Goal: Transaction & Acquisition: Purchase product/service

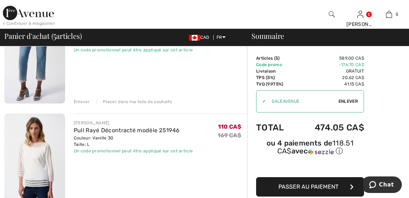
scroll to position [503, 0]
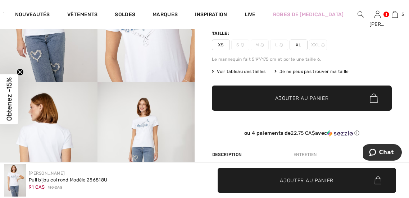
click at [302, 94] on span "✔ Ajouté au panier Ajouter au panier" at bounding box center [302, 98] width 180 height 25
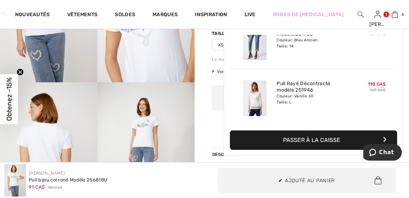
scroll to position [247, 0]
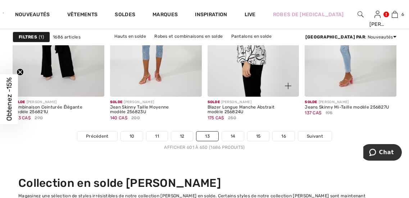
scroll to position [2755, 0]
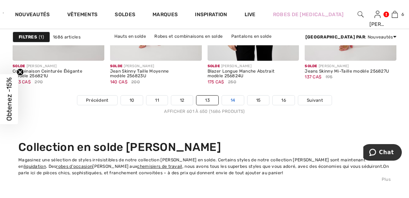
click at [235, 100] on link "14" at bounding box center [233, 100] width 22 height 9
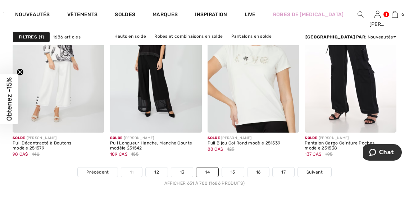
scroll to position [2768, 0]
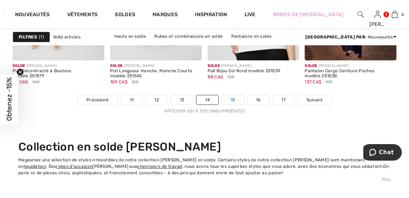
click at [233, 100] on link "15" at bounding box center [233, 99] width 22 height 9
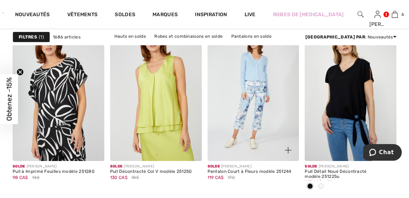
scroll to position [683, 0]
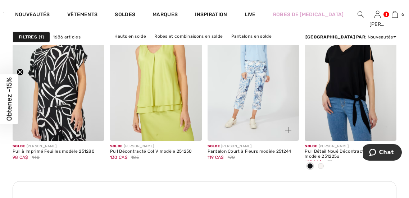
click at [254, 94] on img at bounding box center [253, 72] width 92 height 137
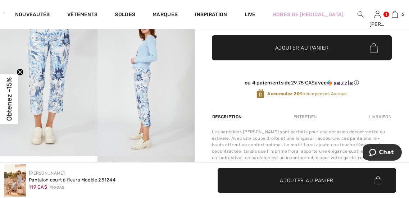
scroll to position [144, 0]
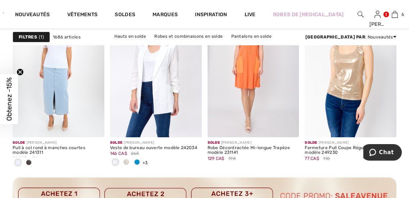
scroll to position [2085, 0]
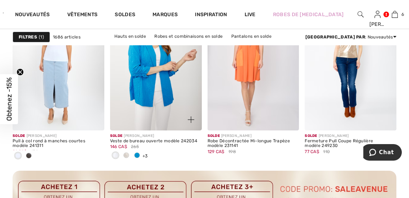
click at [159, 96] on img at bounding box center [156, 61] width 92 height 137
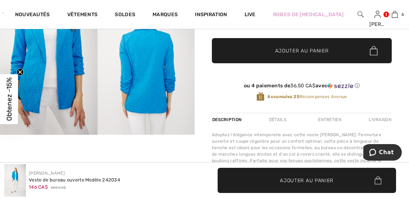
scroll to position [180, 0]
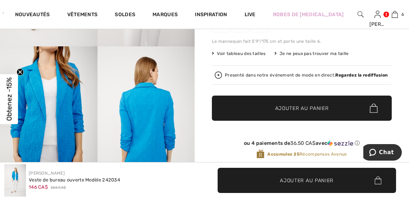
click at [149, 105] on img at bounding box center [145, 119] width 97 height 146
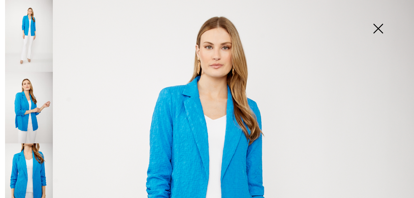
scroll to position [72, 0]
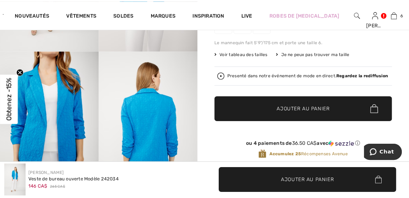
scroll to position [180, 0]
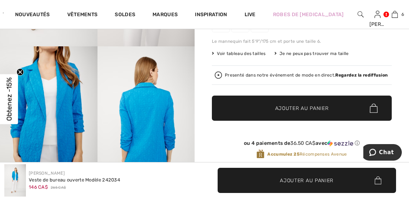
click at [164, 115] on img at bounding box center [145, 119] width 97 height 146
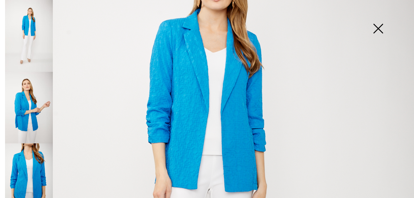
scroll to position [144, 0]
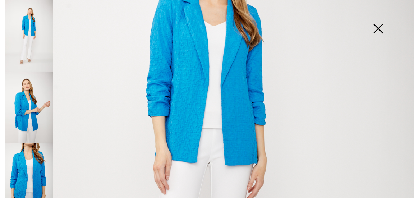
click at [378, 26] on img at bounding box center [378, 29] width 36 height 37
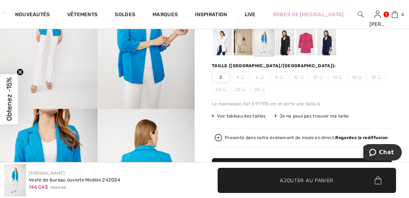
scroll to position [72, 0]
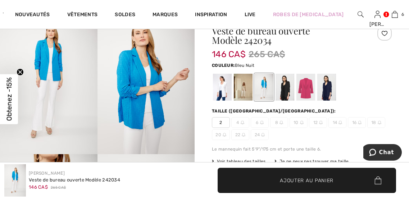
click at [323, 85] on div at bounding box center [326, 87] width 19 height 27
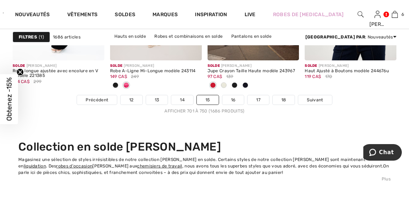
scroll to position [2732, 0]
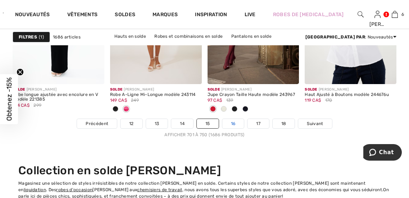
click at [231, 121] on link "16" at bounding box center [233, 123] width 22 height 9
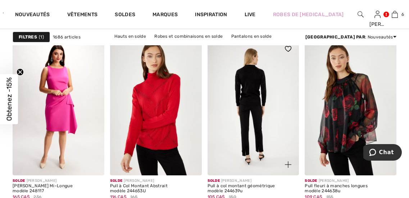
scroll to position [1258, 0]
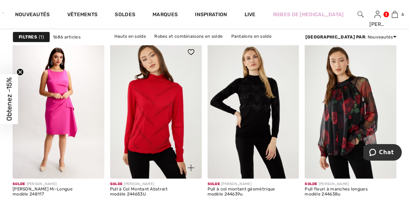
click at [152, 114] on img at bounding box center [156, 109] width 92 height 137
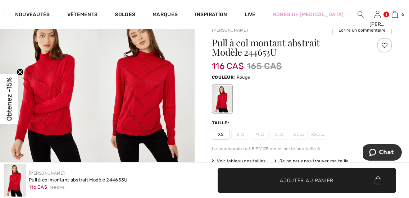
scroll to position [72, 0]
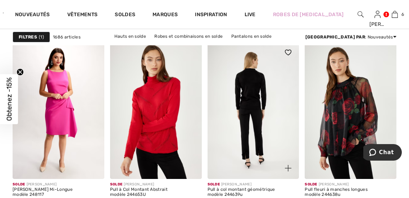
click at [254, 107] on img at bounding box center [253, 110] width 92 height 137
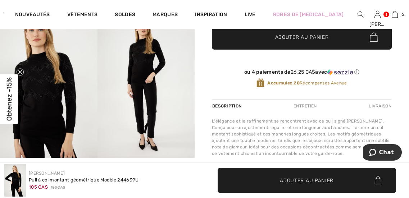
scroll to position [216, 0]
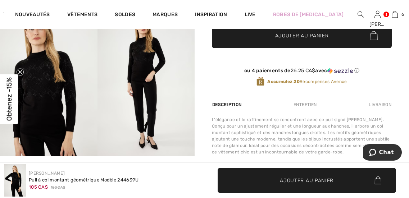
click at [59, 89] on img at bounding box center [48, 83] width 97 height 146
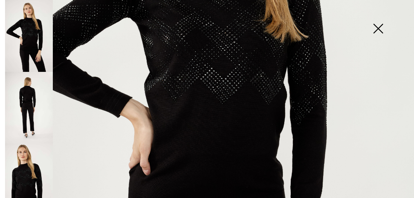
scroll to position [144, 0]
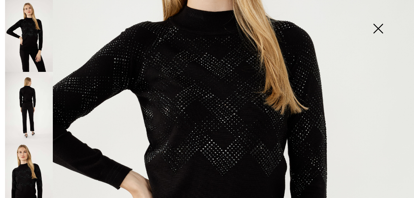
click at [381, 26] on img at bounding box center [378, 29] width 36 height 37
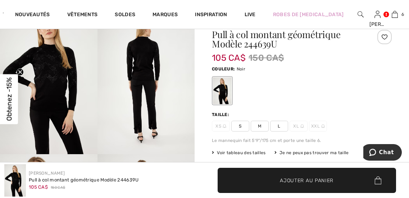
scroll to position [108, 0]
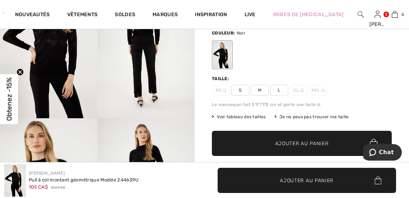
click at [245, 117] on span "Voir tableau des tailles" at bounding box center [239, 117] width 54 height 6
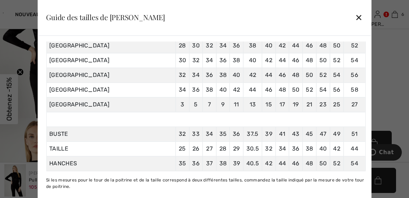
click at [355, 15] on div "✕" at bounding box center [359, 17] width 8 height 15
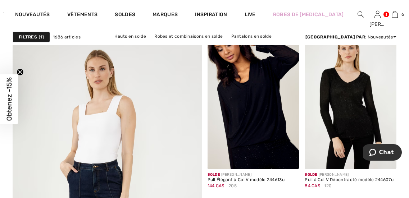
scroll to position [1510, 0]
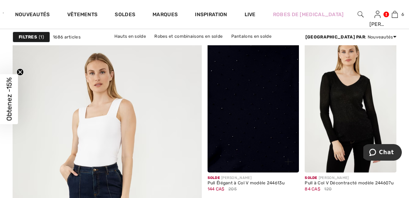
click at [251, 98] on img at bounding box center [253, 103] width 92 height 137
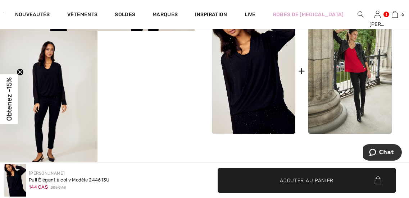
scroll to position [359, 0]
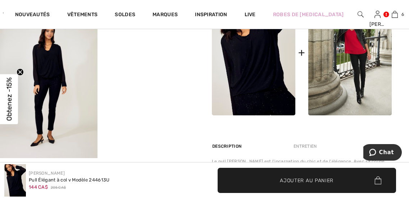
click at [43, 86] on img at bounding box center [48, 86] width 97 height 146
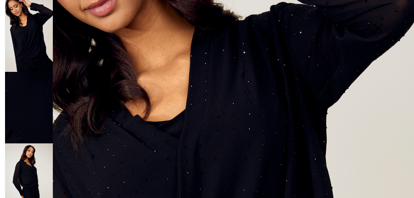
scroll to position [144, 0]
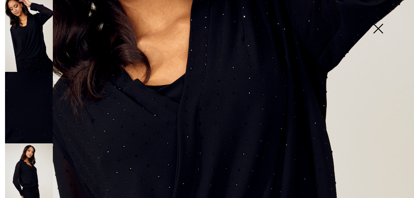
click at [384, 22] on img at bounding box center [378, 29] width 36 height 37
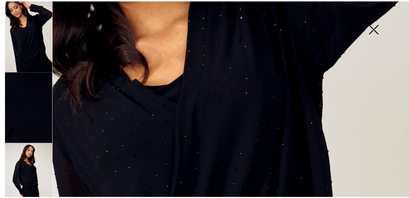
scroll to position [359, 0]
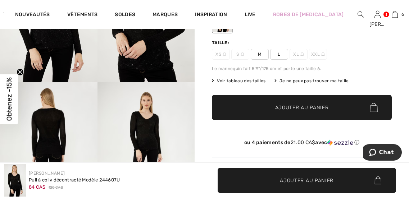
scroll to position [108, 0]
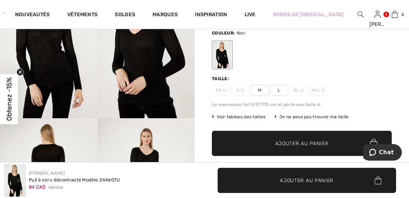
click at [54, 62] on img at bounding box center [48, 45] width 97 height 146
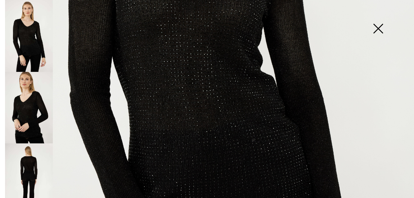
scroll to position [288, 0]
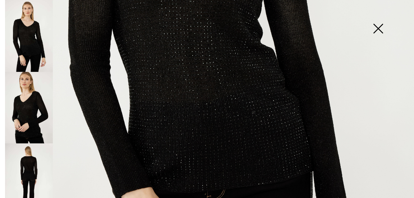
click at [380, 28] on img at bounding box center [378, 29] width 36 height 37
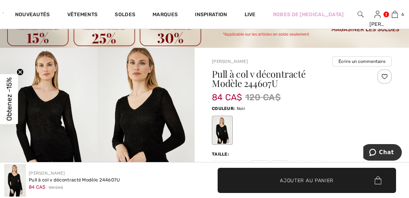
scroll to position [36, 0]
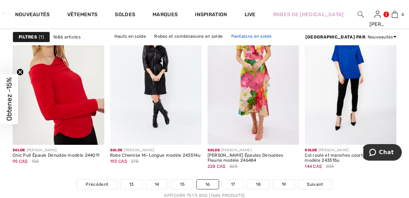
scroll to position [2755, 0]
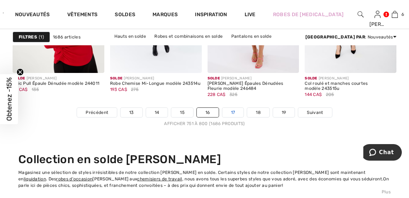
click at [234, 110] on link "17" at bounding box center [233, 112] width 22 height 9
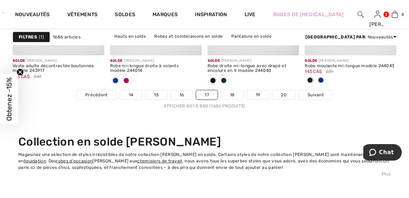
scroll to position [2768, 0]
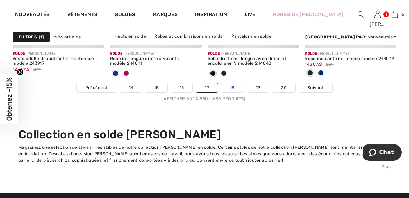
click at [233, 85] on link "18" at bounding box center [232, 87] width 22 height 9
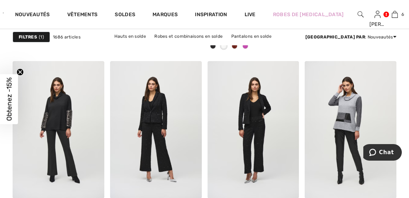
scroll to position [1257, 0]
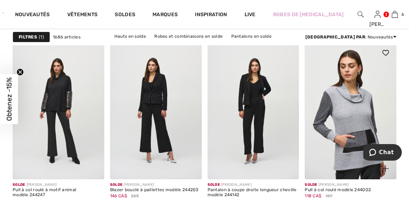
click at [347, 106] on img at bounding box center [350, 110] width 92 height 137
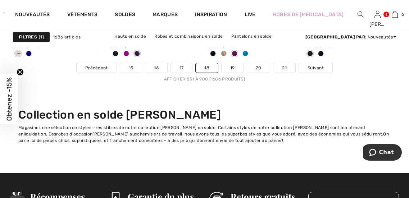
scroll to position [2791, 0]
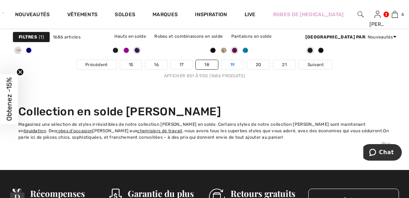
click at [233, 61] on link "19" at bounding box center [232, 64] width 22 height 9
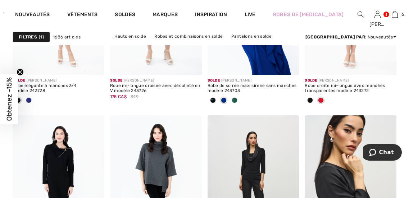
scroll to position [1078, 0]
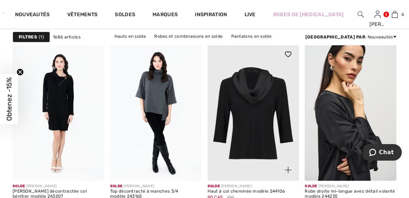
click at [258, 93] on img at bounding box center [253, 111] width 92 height 137
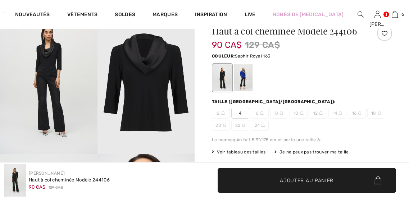
click at [245, 76] on div at bounding box center [243, 77] width 19 height 27
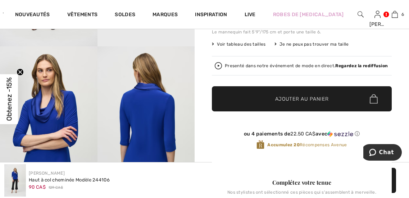
scroll to position [216, 0]
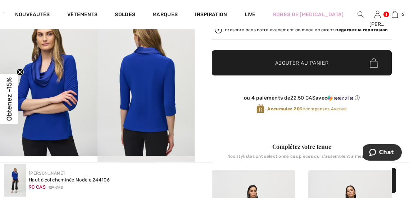
click at [50, 97] on img at bounding box center [48, 83] width 97 height 146
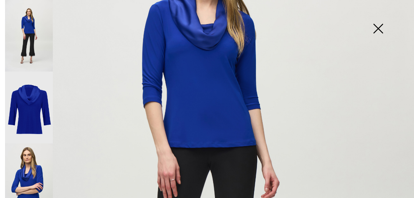
scroll to position [72, 0]
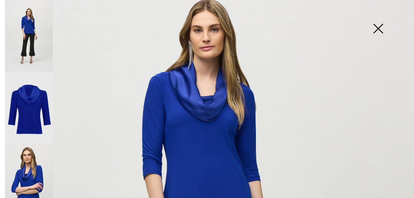
click at [376, 23] on img at bounding box center [378, 29] width 36 height 37
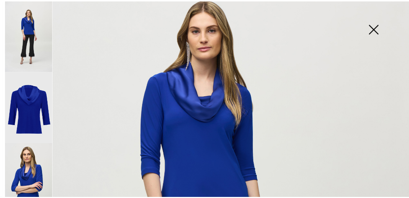
scroll to position [216, 0]
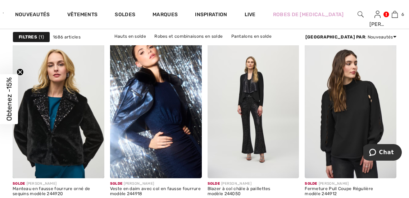
scroll to position [2480, 0]
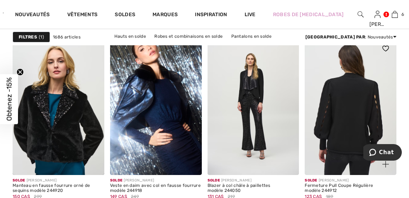
click at [353, 79] on img at bounding box center [350, 106] width 92 height 137
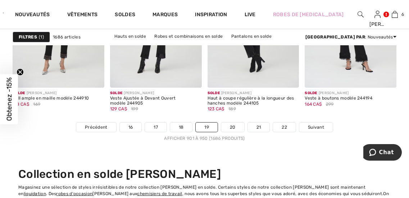
scroll to position [2780, 0]
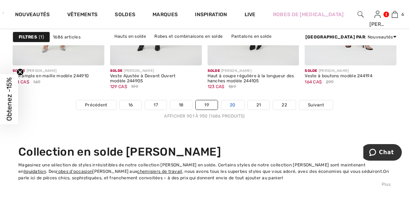
click at [229, 100] on link "20" at bounding box center [232, 104] width 23 height 9
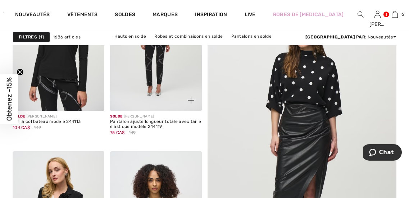
scroll to position [108, 0]
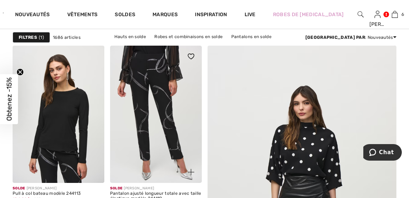
click at [162, 123] on img at bounding box center [156, 114] width 92 height 137
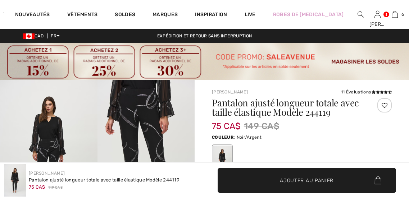
checkbox input "true"
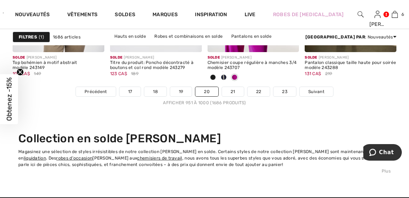
scroll to position [2732, 0]
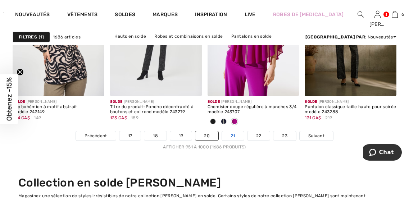
click at [233, 133] on link "21" at bounding box center [233, 135] width 22 height 9
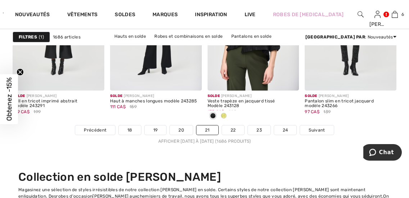
scroll to position [2695, 0]
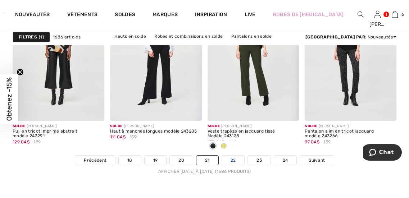
click at [235, 160] on link "22" at bounding box center [233, 160] width 23 height 9
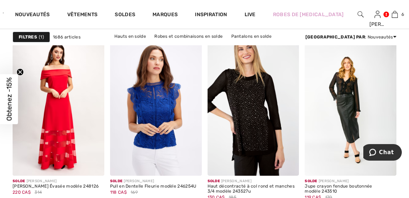
scroll to position [2659, 0]
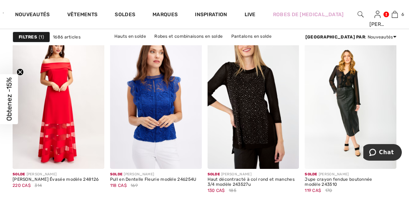
click at [258, 112] on img at bounding box center [253, 100] width 92 height 137
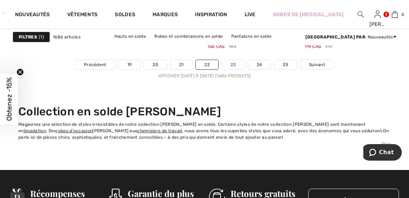
click at [233, 60] on link "23" at bounding box center [233, 64] width 23 height 9
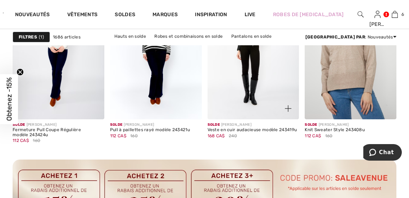
scroll to position [683, 0]
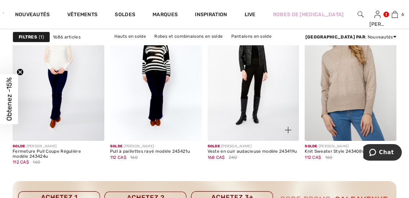
click at [251, 70] on img at bounding box center [253, 72] width 92 height 137
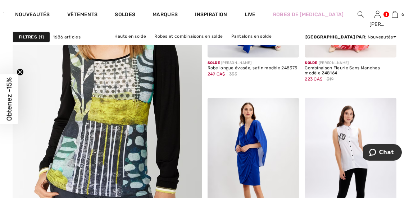
scroll to position [1617, 0]
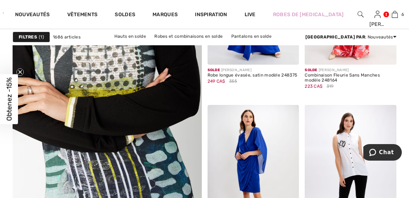
click at [127, 124] on img at bounding box center [107, 97] width 227 height 340
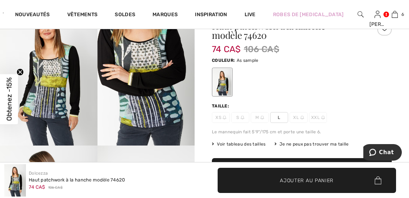
scroll to position [108, 0]
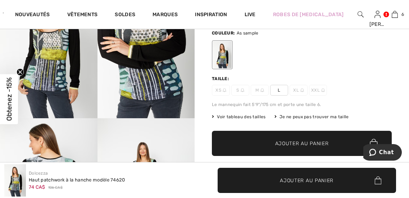
click at [243, 115] on span "Voir tableau des tailles" at bounding box center [239, 117] width 54 height 6
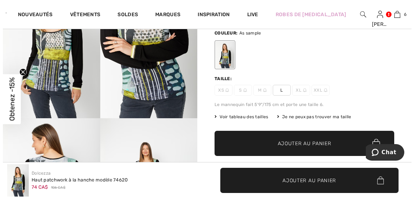
scroll to position [108, 0]
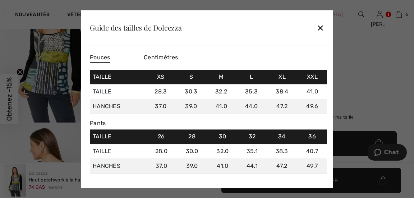
click at [322, 25] on div "✕" at bounding box center [321, 27] width 8 height 15
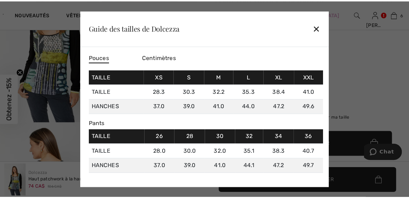
scroll to position [108, 0]
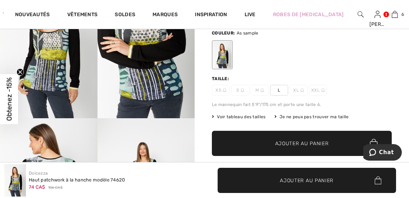
click at [276, 86] on span "L" at bounding box center [279, 90] width 18 height 11
click at [274, 141] on span "✔ Ajouté au panier" at bounding box center [291, 144] width 56 height 8
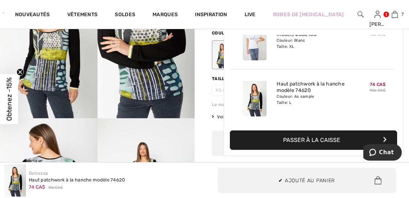
scroll to position [303, 0]
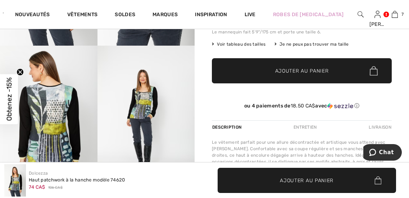
scroll to position [180, 0]
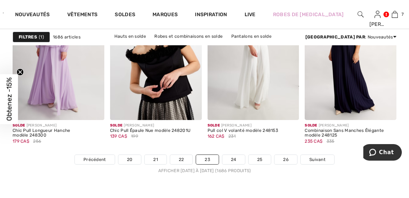
scroll to position [2768, 0]
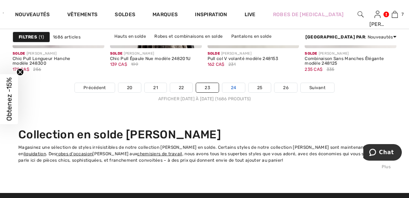
click at [232, 87] on link "24" at bounding box center [233, 87] width 23 height 9
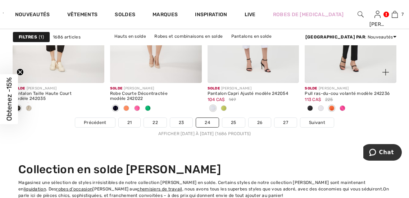
scroll to position [2767, 0]
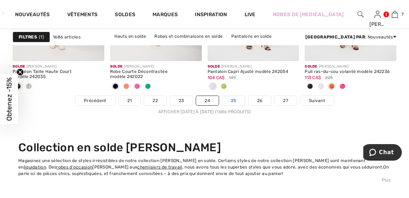
click at [240, 102] on link "25" at bounding box center [233, 100] width 23 height 9
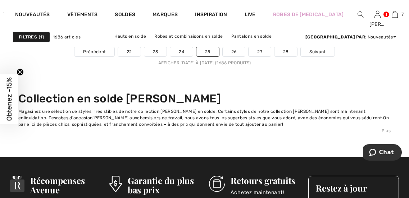
scroll to position [2696, 0]
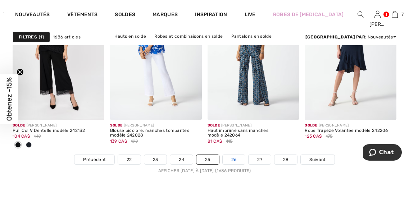
click at [234, 158] on link "26" at bounding box center [233, 159] width 23 height 9
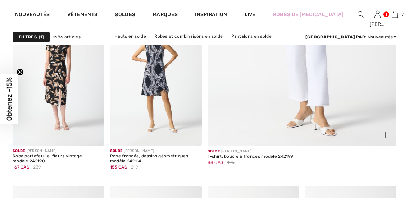
checkbox input "true"
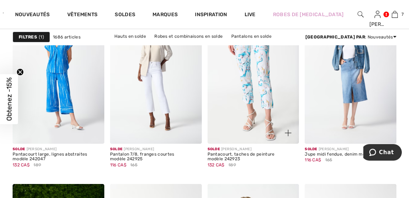
scroll to position [467, 0]
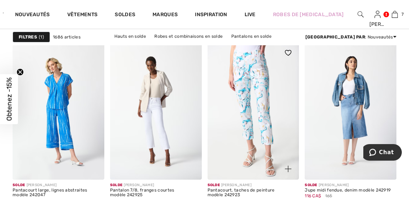
click at [260, 101] on img at bounding box center [253, 110] width 92 height 137
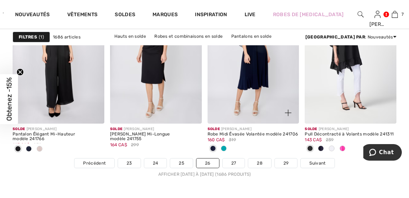
scroll to position [2731, 0]
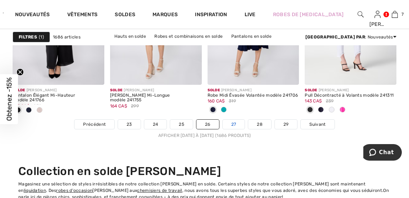
click at [236, 123] on link "27" at bounding box center [233, 124] width 22 height 9
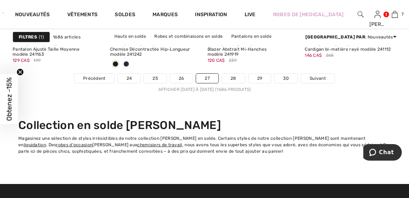
scroll to position [2768, 0]
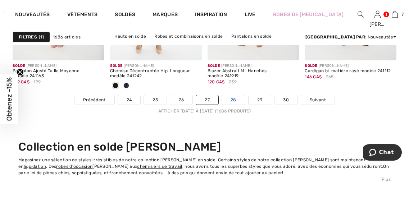
click at [232, 98] on link "28" at bounding box center [233, 99] width 23 height 9
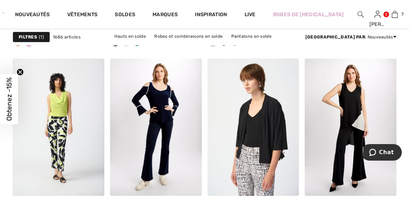
scroll to position [1221, 0]
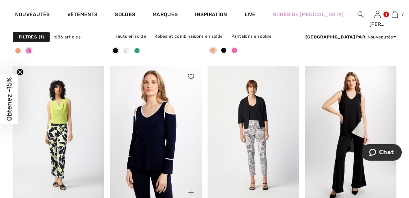
click at [159, 115] on img at bounding box center [156, 134] width 92 height 137
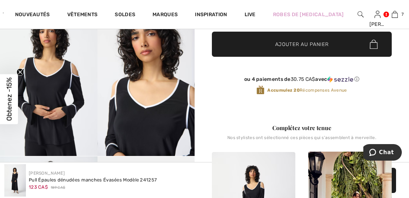
scroll to position [252, 0]
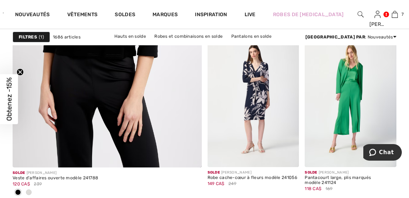
scroll to position [1701, 0]
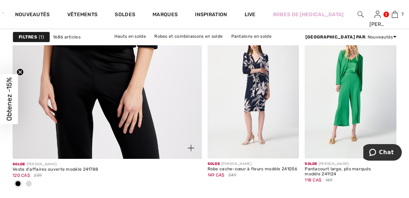
click at [31, 184] on span at bounding box center [29, 184] width 6 height 6
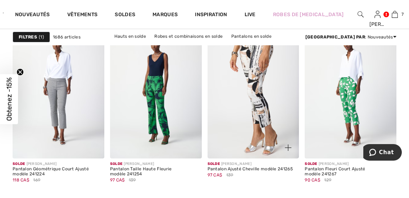
scroll to position [2276, 0]
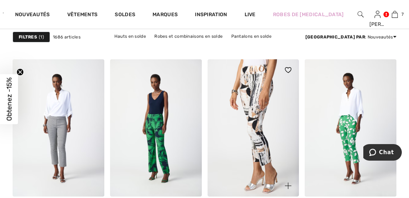
click at [258, 102] on img at bounding box center [253, 127] width 92 height 137
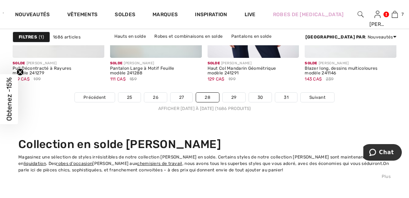
scroll to position [2779, 0]
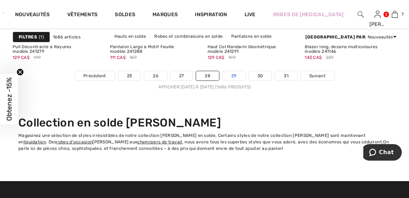
click at [234, 78] on link "29" at bounding box center [233, 75] width 23 height 9
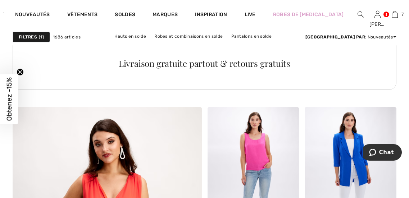
scroll to position [1510, 0]
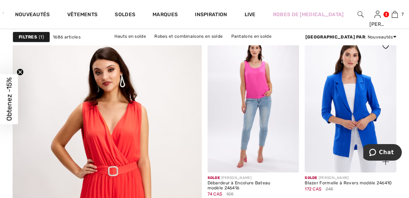
click at [353, 110] on img at bounding box center [350, 103] width 92 height 137
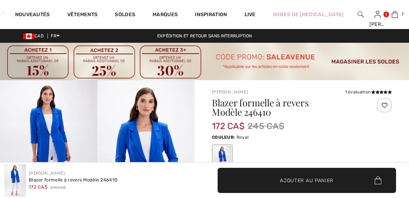
checkbox input "true"
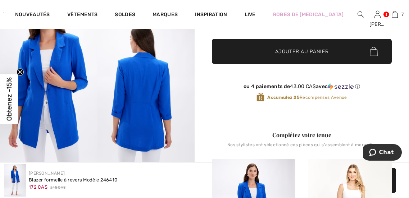
scroll to position [216, 0]
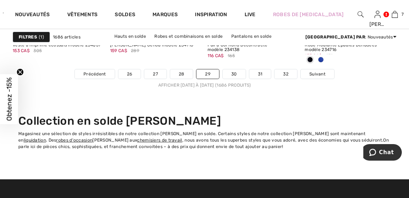
scroll to position [2791, 0]
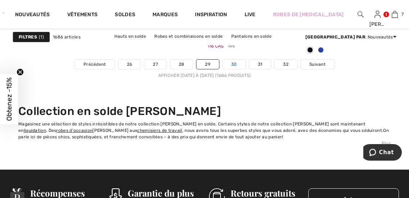
click at [234, 63] on link "30" at bounding box center [233, 64] width 23 height 9
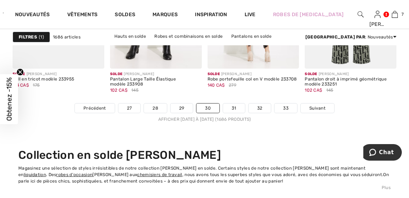
scroll to position [2768, 0]
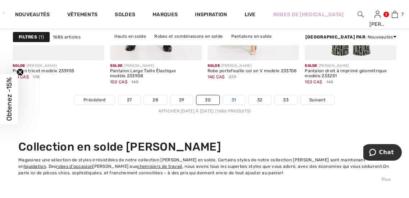
click at [235, 98] on link "31" at bounding box center [234, 99] width 22 height 9
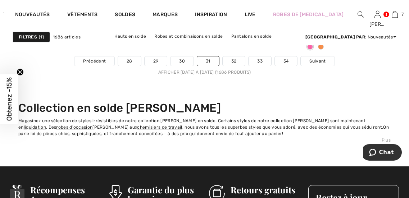
scroll to position [2803, 0]
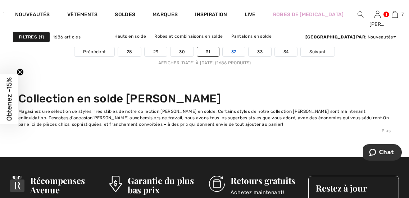
click at [236, 52] on link "32" at bounding box center [233, 51] width 23 height 9
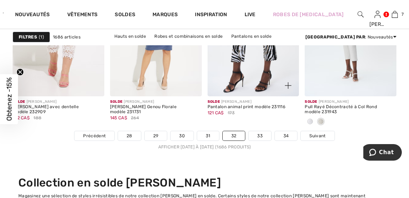
scroll to position [2803, 0]
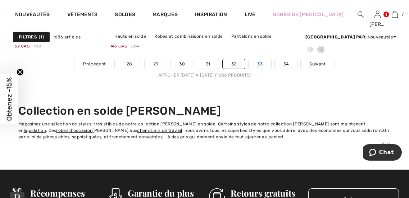
click at [259, 64] on link "33" at bounding box center [259, 63] width 23 height 9
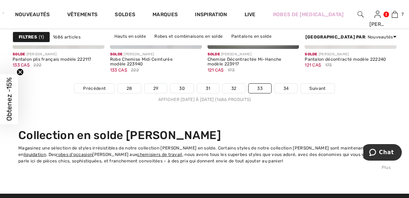
scroll to position [2768, 0]
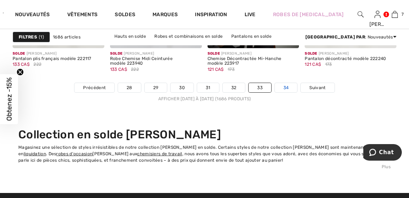
click at [285, 86] on link "34" at bounding box center [286, 87] width 23 height 9
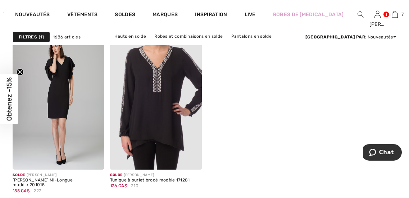
scroll to position [2085, 0]
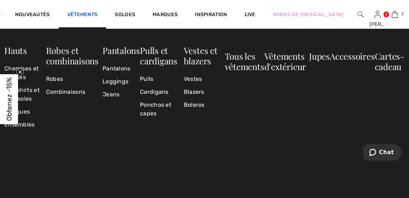
click at [83, 12] on link "Vêtements" at bounding box center [82, 16] width 31 height 8
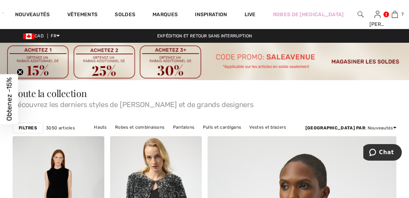
click at [10, 94] on div "Obtenez -15% Close teaser" at bounding box center [9, 99] width 18 height 50
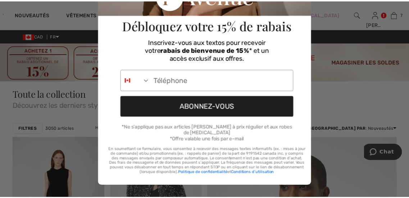
scroll to position [114, 0]
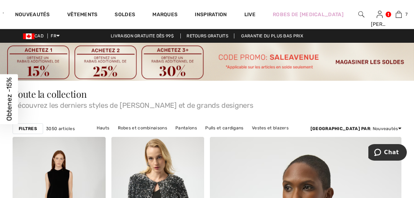
click at [348, 94] on div "Close dialog Débloquez votre 15% de rabais Inscrivez-vous aux textos pour recev…" at bounding box center [207, 99] width 414 height 198
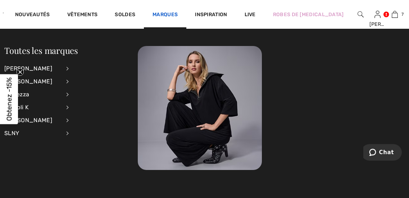
click at [167, 13] on link "Marques" at bounding box center [164, 16] width 25 height 8
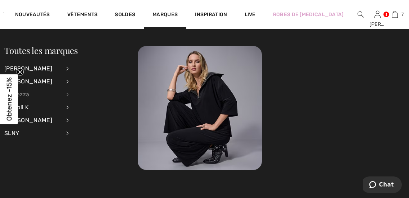
click at [24, 95] on div "Dolcezza" at bounding box center [32, 94] width 56 height 13
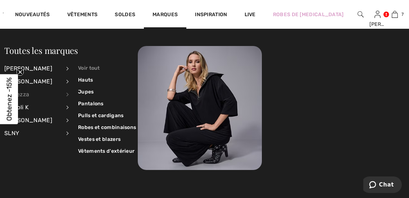
click at [95, 66] on link "Voir tout" at bounding box center [107, 68] width 58 height 12
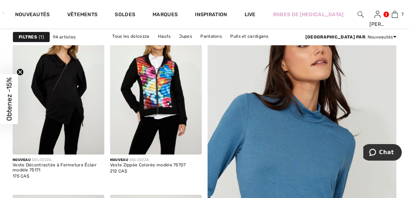
scroll to position [252, 0]
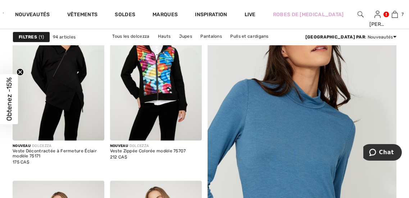
click at [312, 147] on img at bounding box center [301, 173] width 227 height 340
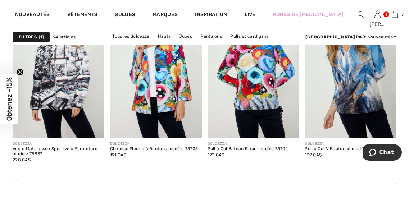
scroll to position [1402, 0]
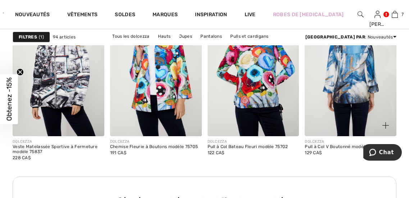
click at [353, 85] on img at bounding box center [350, 67] width 92 height 137
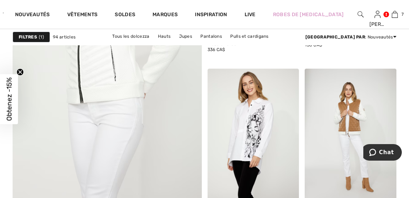
scroll to position [1749, 0]
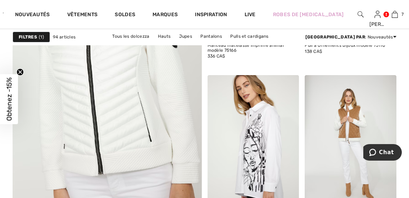
click at [107, 84] on img at bounding box center [107, 68] width 227 height 340
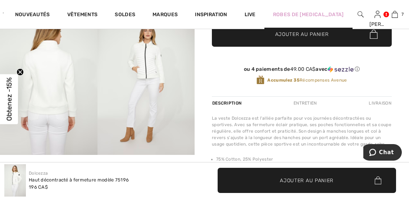
scroll to position [216, 0]
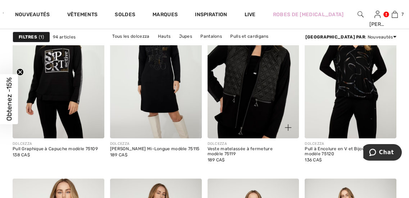
scroll to position [1964, 0]
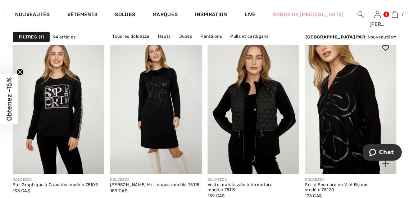
click at [360, 103] on img at bounding box center [350, 105] width 92 height 137
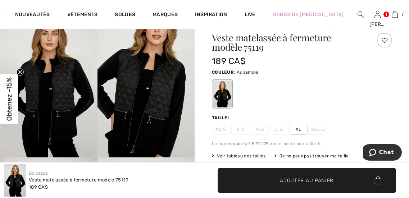
scroll to position [72, 0]
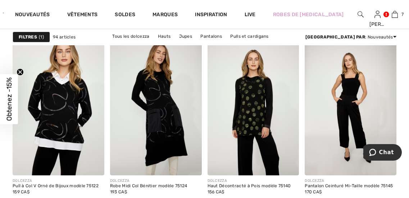
scroll to position [2144, 0]
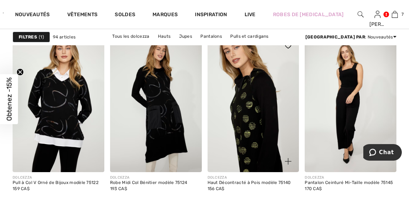
click at [254, 102] on img at bounding box center [253, 103] width 92 height 137
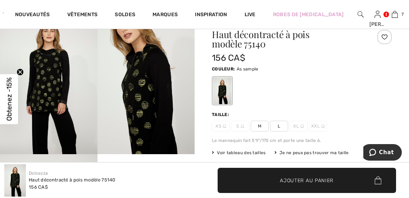
click at [255, 152] on span "Voir tableau des tailles" at bounding box center [239, 153] width 54 height 6
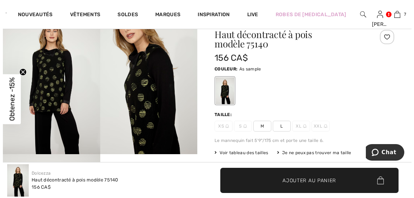
scroll to position [72, 0]
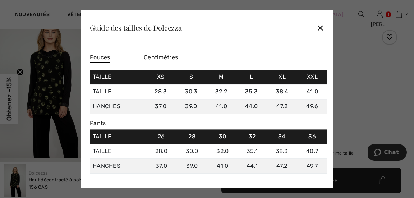
click at [322, 26] on div "✕" at bounding box center [321, 27] width 8 height 15
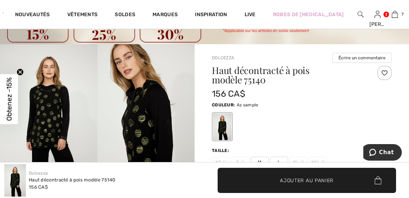
scroll to position [72, 0]
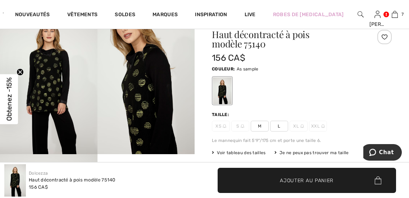
click at [279, 126] on span "L" at bounding box center [279, 126] width 18 height 11
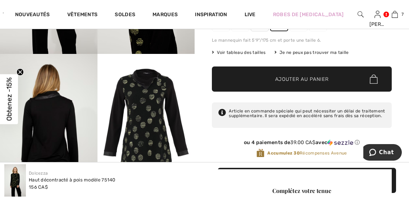
scroll to position [144, 0]
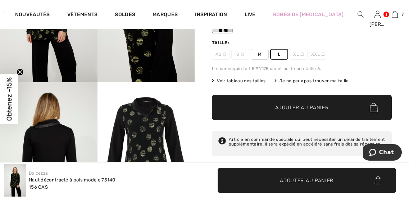
click at [293, 107] on span "Ajouter au panier" at bounding box center [302, 108] width 54 height 8
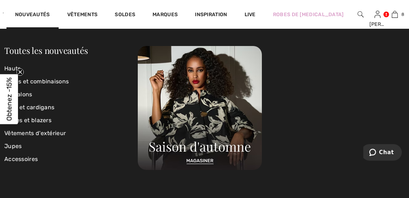
scroll to position [359, 0]
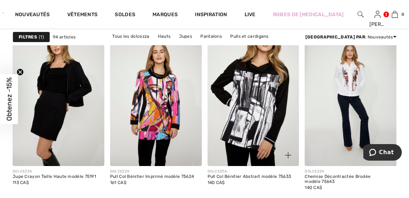
scroll to position [2575, 0]
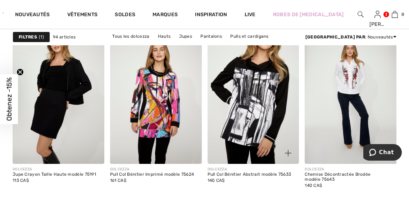
click at [262, 112] on img at bounding box center [253, 95] width 92 height 137
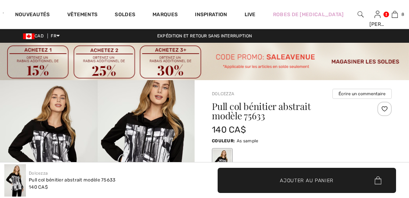
checkbox input "true"
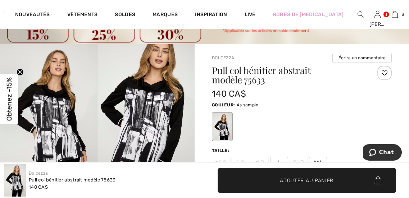
scroll to position [72, 0]
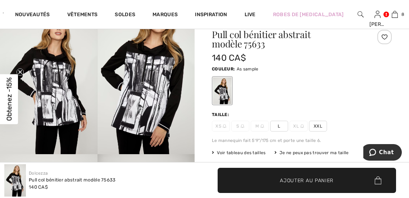
click at [279, 126] on span "L" at bounding box center [279, 126] width 18 height 11
click at [284, 175] on span "✔ Ajouté au panier Ajouter au panier" at bounding box center [306, 180] width 179 height 25
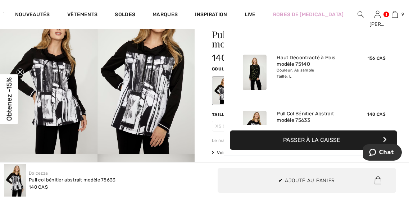
scroll to position [415, 0]
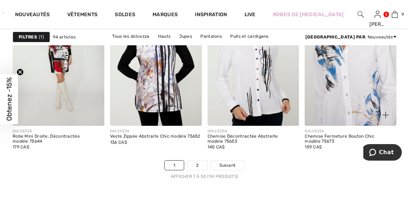
scroll to position [2875, 0]
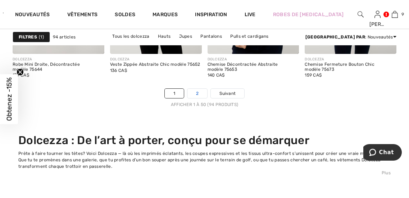
click at [200, 93] on link "2" at bounding box center [197, 93] width 20 height 9
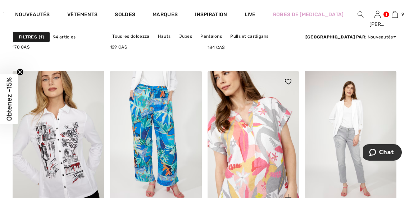
scroll to position [575, 0]
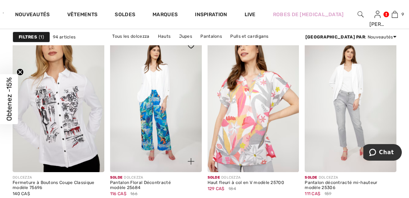
click at [159, 102] on img at bounding box center [156, 103] width 92 height 137
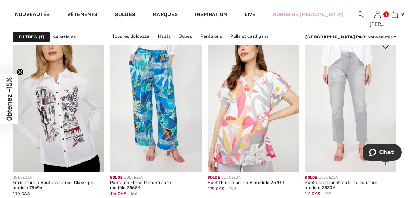
click at [350, 116] on img at bounding box center [350, 103] width 92 height 137
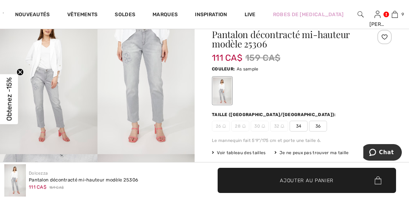
click at [298, 125] on span "34" at bounding box center [298, 126] width 18 height 11
click at [232, 152] on span "Voir tableau des tailles" at bounding box center [239, 153] width 54 height 6
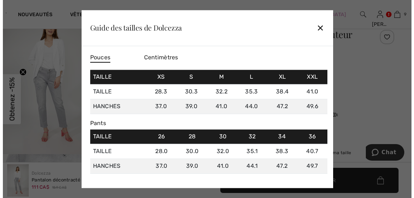
scroll to position [72, 0]
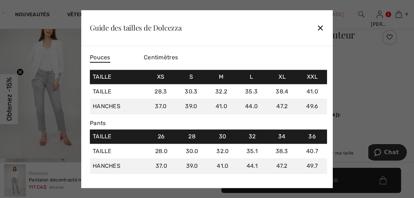
click at [321, 26] on div "✕" at bounding box center [321, 27] width 8 height 15
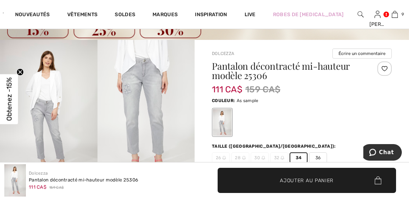
scroll to position [36, 0]
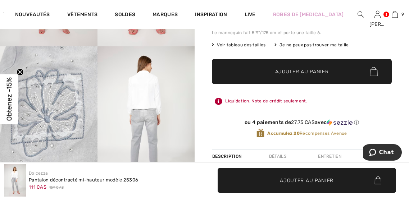
click at [44, 127] on img at bounding box center [48, 119] width 97 height 146
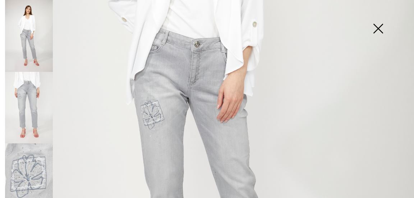
scroll to position [216, 0]
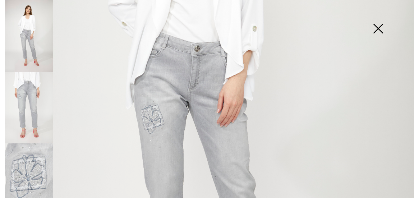
click at [375, 26] on img at bounding box center [378, 29] width 36 height 37
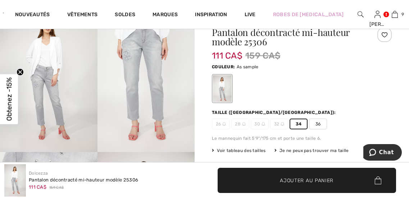
scroll to position [72, 0]
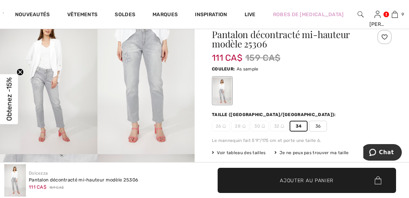
click at [291, 173] on span "✔ Ajouté au panier Ajouter au panier" at bounding box center [306, 180] width 179 height 25
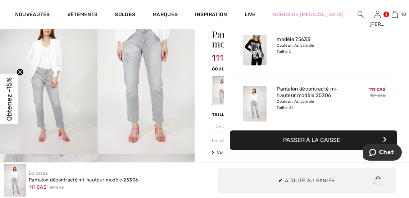
scroll to position [471, 0]
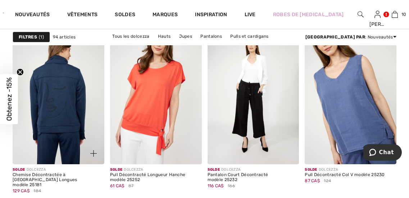
scroll to position [755, 0]
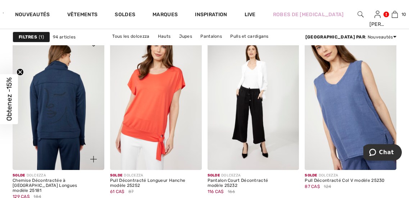
click at [58, 100] on img at bounding box center [59, 101] width 92 height 137
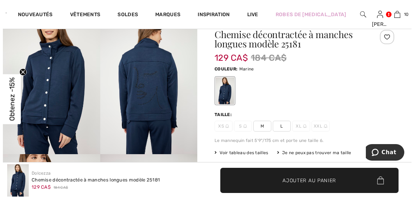
scroll to position [36, 0]
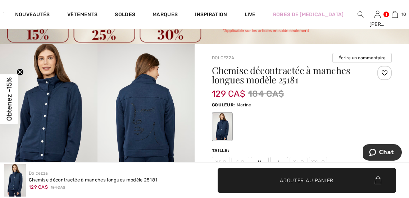
click at [48, 107] on img at bounding box center [48, 117] width 97 height 146
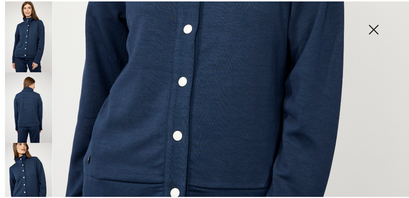
scroll to position [323, 0]
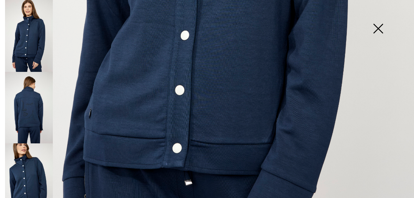
click at [378, 27] on img at bounding box center [378, 29] width 36 height 37
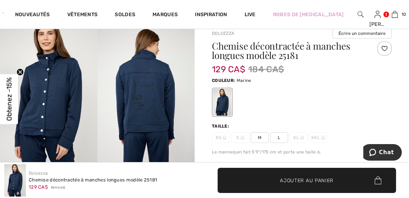
scroll to position [72, 0]
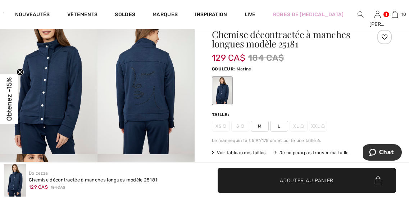
click at [281, 125] on span "L" at bounding box center [279, 126] width 18 height 11
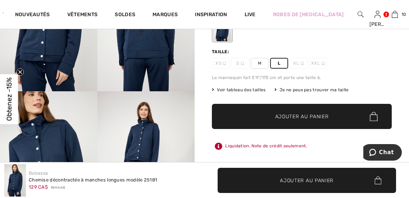
scroll to position [180, 0]
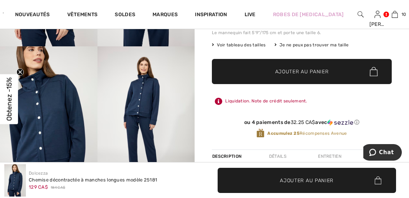
click at [307, 71] on span "Ajouter au panier" at bounding box center [302, 72] width 54 height 8
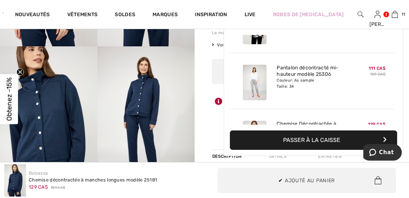
scroll to position [527, 0]
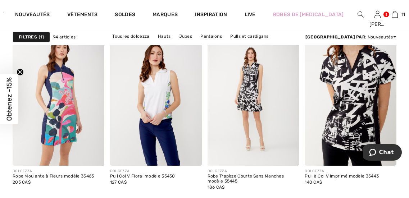
scroll to position [1366, 0]
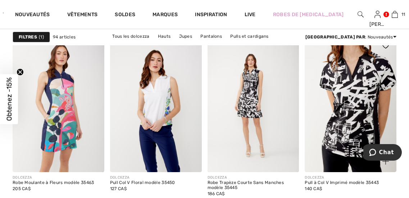
click at [331, 111] on img at bounding box center [350, 103] width 92 height 137
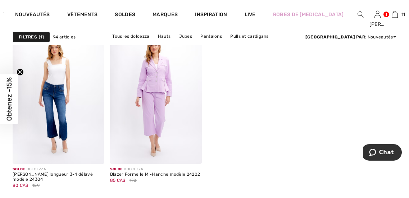
scroll to position [2647, 0]
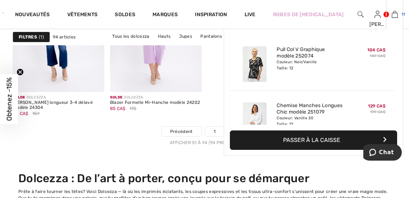
click at [391, 13] on img at bounding box center [394, 14] width 6 height 9
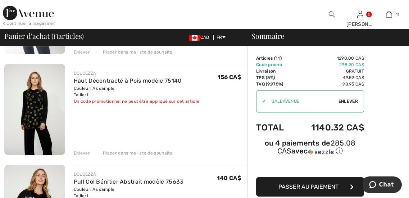
scroll to position [755, 0]
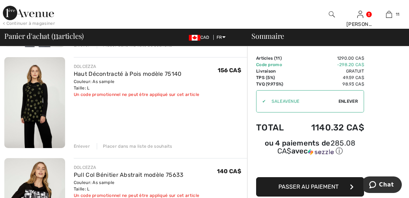
click at [82, 145] on div "Enlever" at bounding box center [82, 146] width 16 height 6
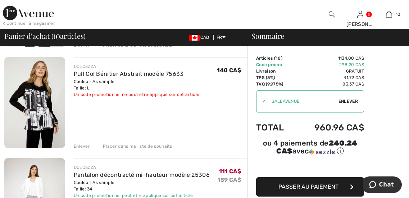
scroll to position [745, 0]
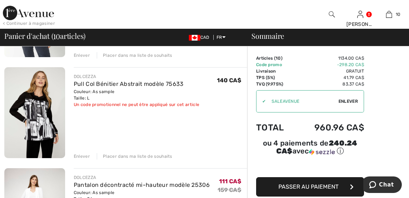
click at [80, 155] on div "Enlever" at bounding box center [82, 156] width 16 height 6
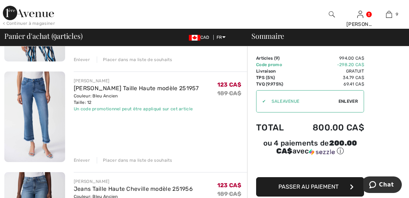
scroll to position [233, 0]
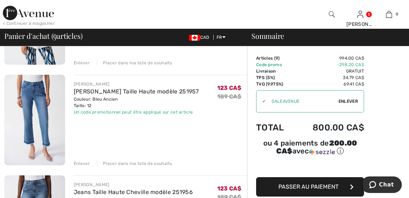
click at [81, 162] on div "Enlever" at bounding box center [82, 163] width 16 height 6
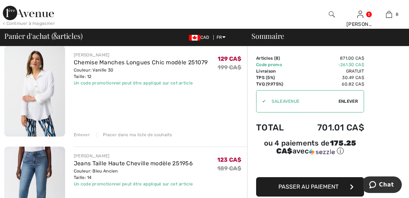
scroll to position [125, 0]
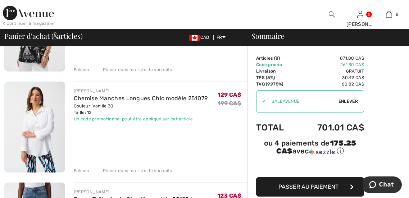
click at [81, 170] on div "Enlever" at bounding box center [82, 170] width 16 height 6
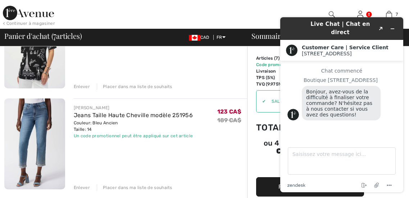
scroll to position [144, 0]
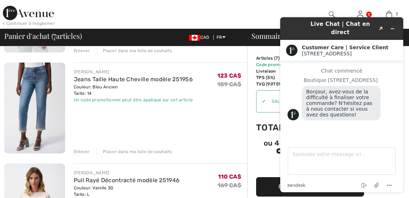
click at [81, 149] on div "Enlever" at bounding box center [82, 151] width 16 height 6
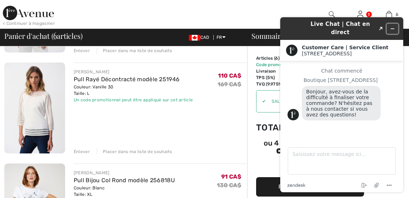
click at [391, 24] on button "Réduire le widget" at bounding box center [392, 29] width 12 height 10
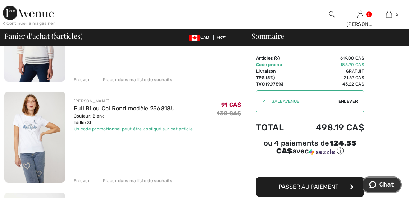
scroll to position [252, 0]
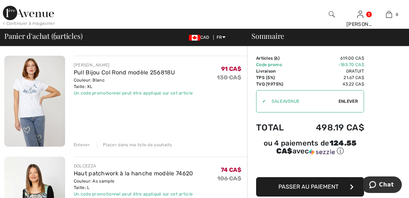
click at [80, 143] on div "Enlever" at bounding box center [82, 145] width 16 height 6
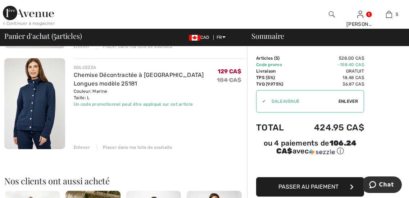
scroll to position [467, 0]
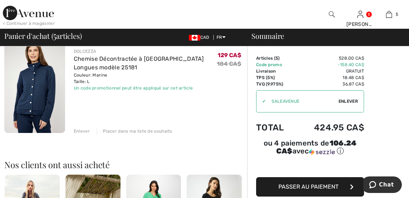
click at [83, 129] on div "Enlever" at bounding box center [82, 131] width 16 height 6
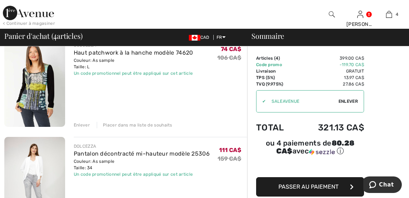
scroll to position [252, 0]
